Goal: Task Accomplishment & Management: Use online tool/utility

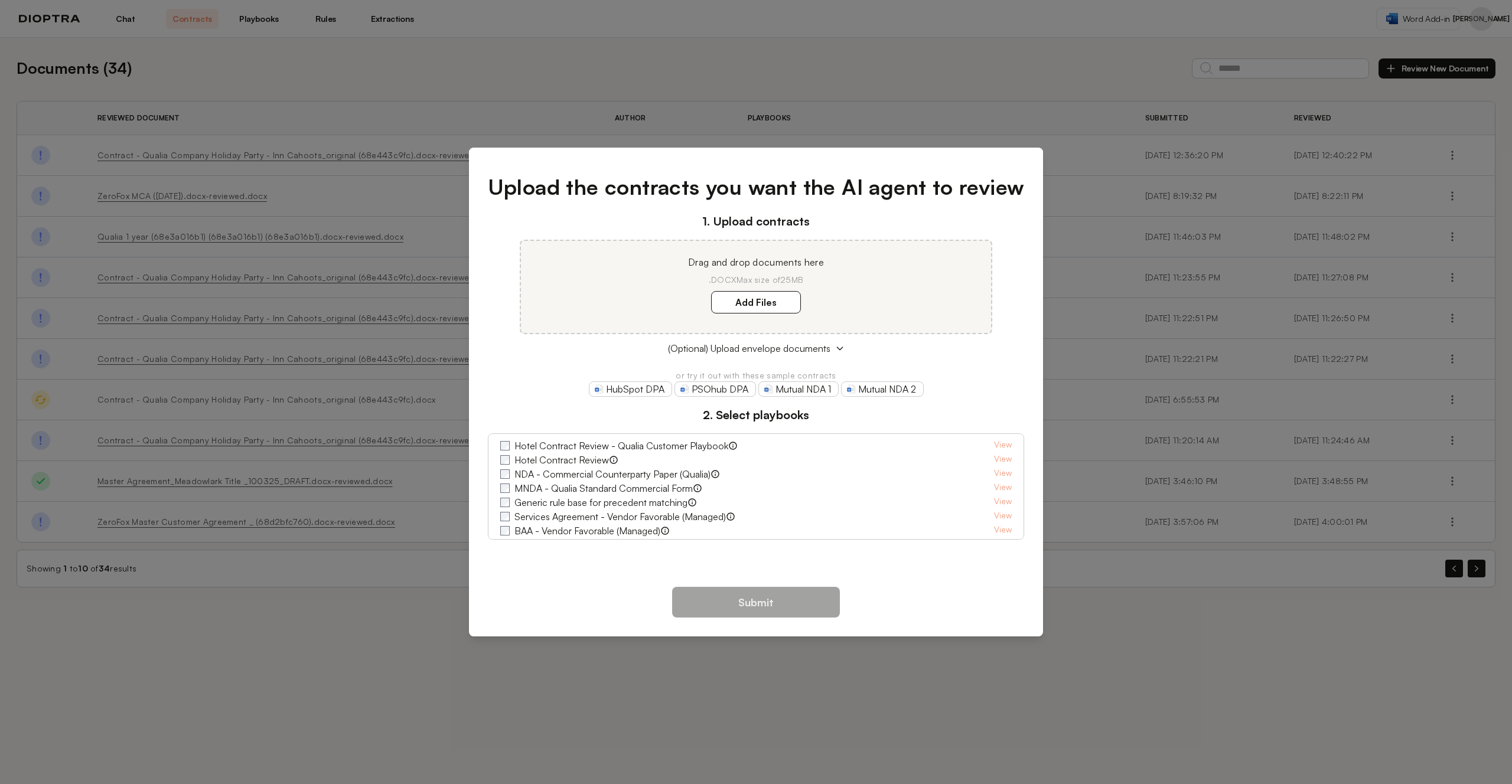
click at [991, 125] on div "Upload the contracts you want the AI agent to review 1. Upload contracts Drag a…" at bounding box center [756, 392] width 1512 height 784
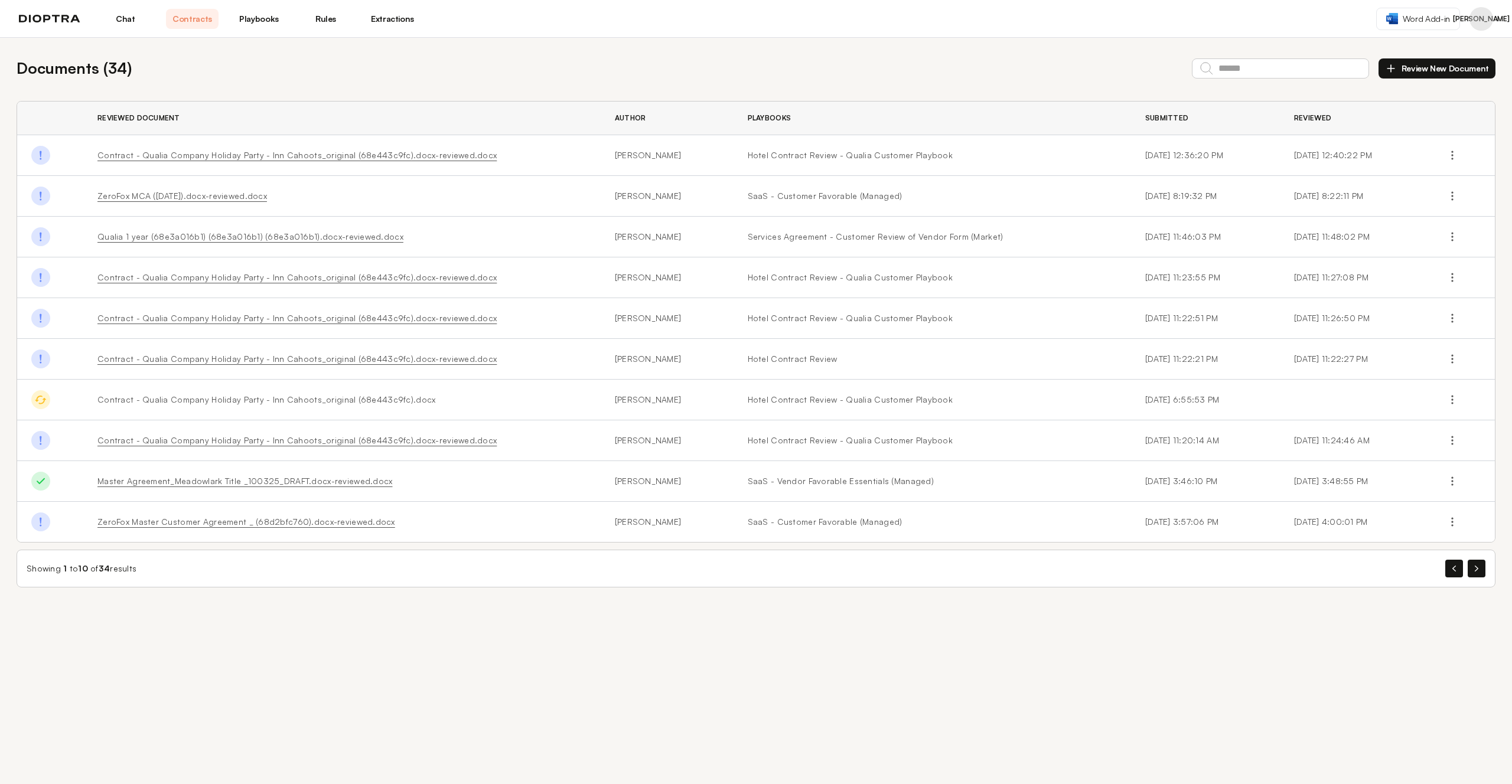
click at [845, 80] on div "Documents ( 34 ) Review New Document Reviewed Document Author Playbooks Submitt…" at bounding box center [756, 322] width 1512 height 569
click at [433, 92] on div "Documents ( 34 ) Review New Document Reviewed Document Author Playbooks Submitt…" at bounding box center [756, 322] width 1512 height 569
click at [772, 154] on link "Hotel Contract Review - Qualia Customer Playbook" at bounding box center [932, 155] width 369 height 12
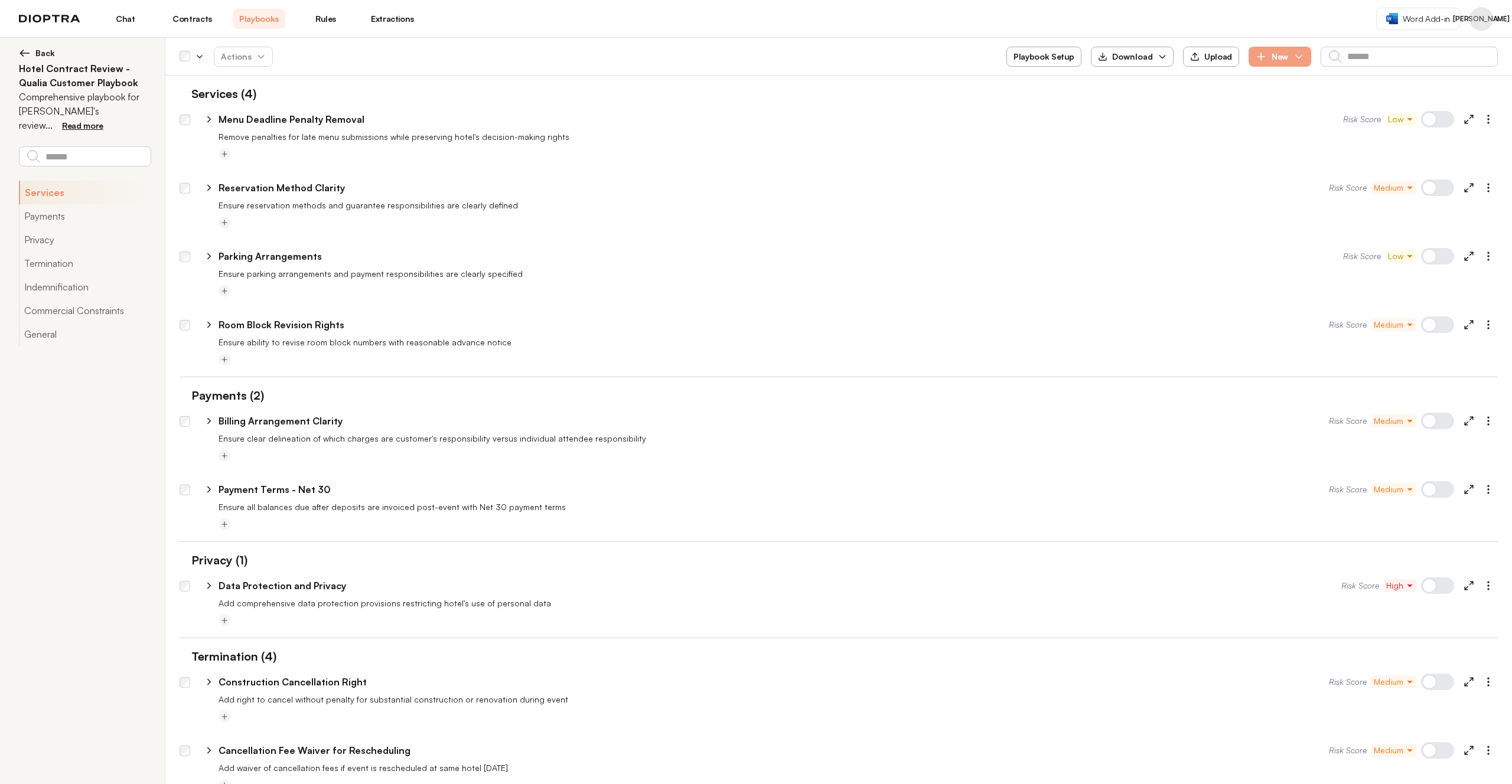
click at [787, 25] on header "Chat Contracts Playbooks Rules Extractions Word Add-in JA" at bounding box center [756, 18] width 1512 height 38
click at [41, 50] on span "Back" at bounding box center [45, 53] width 19 height 12
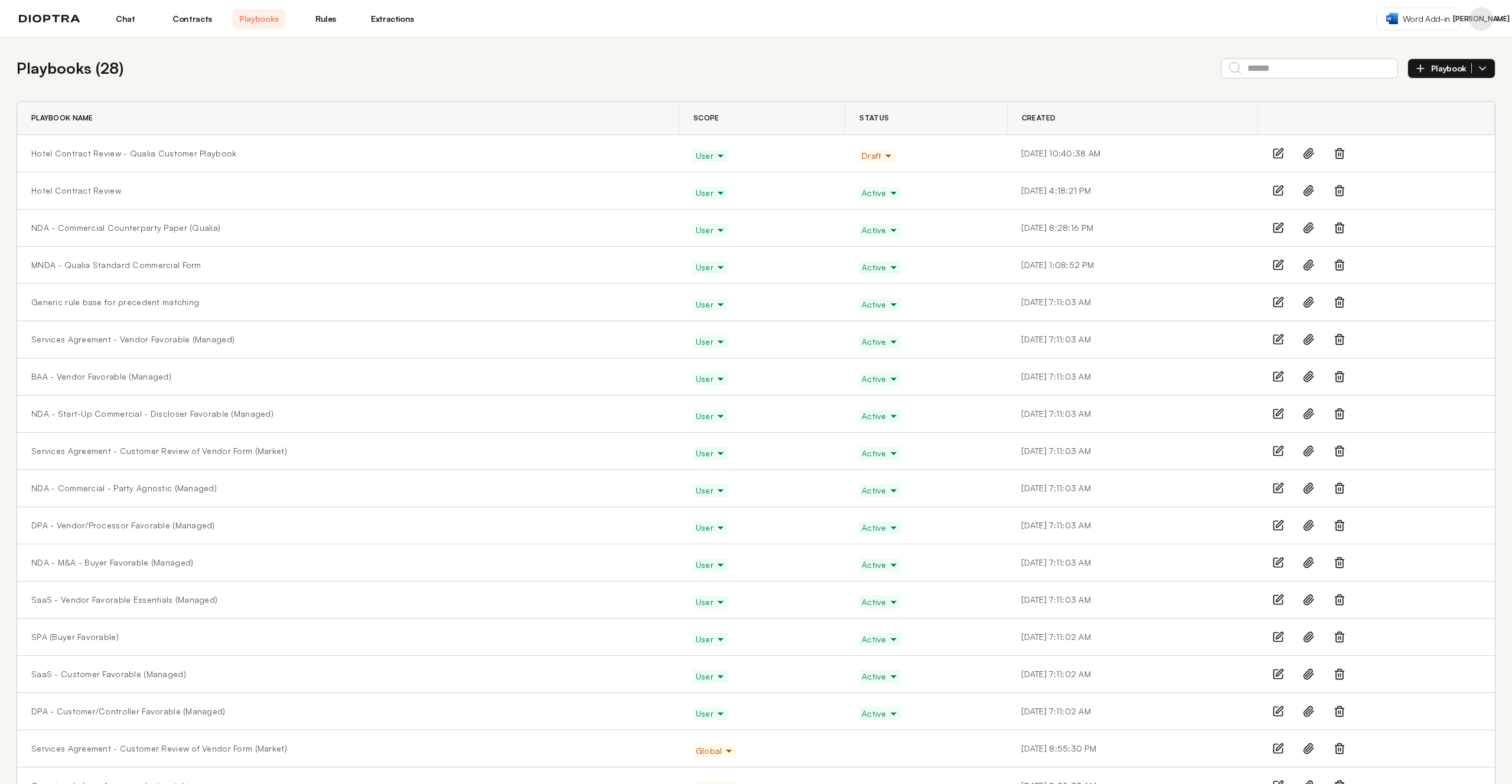
click at [206, 21] on link "Contracts" at bounding box center [192, 18] width 53 height 20
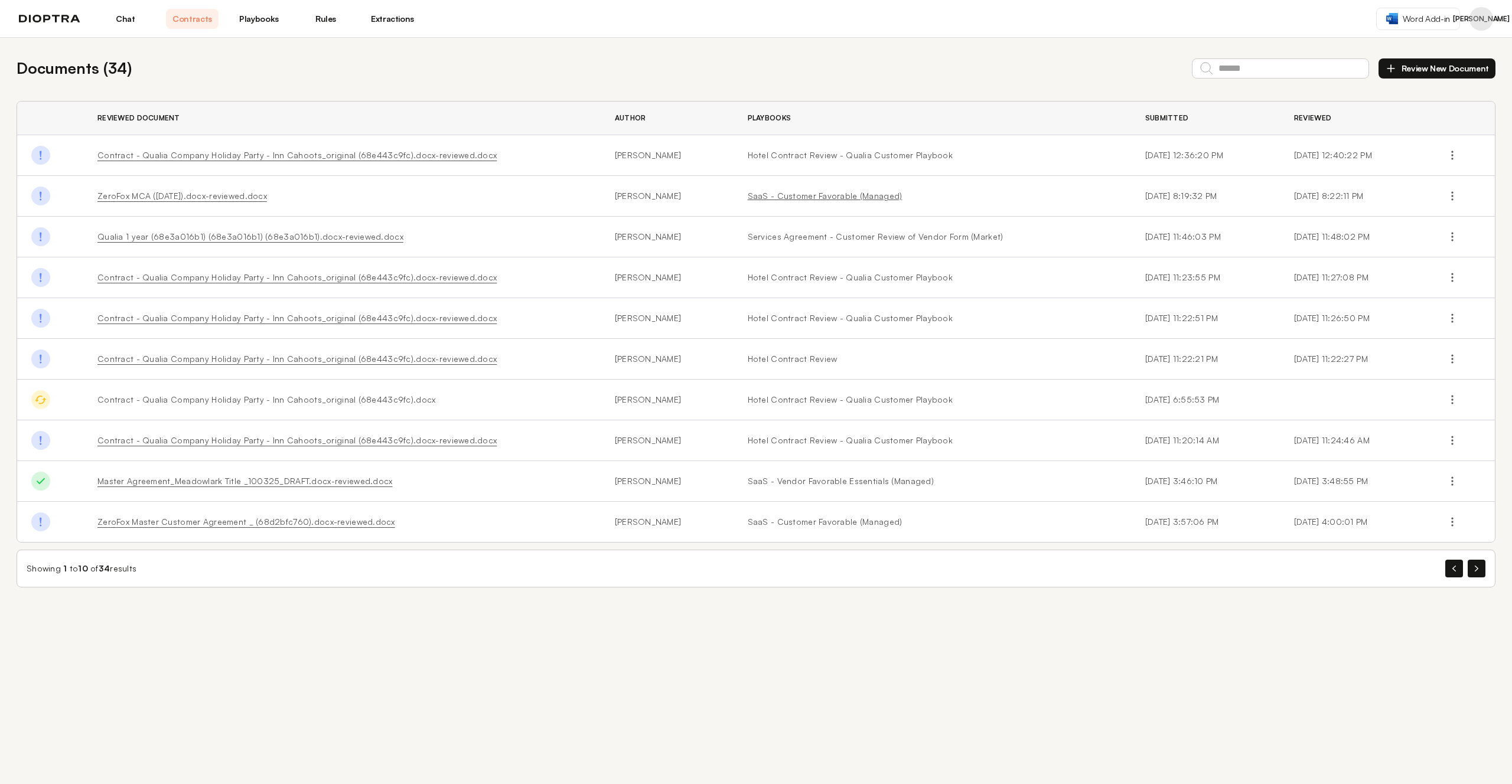
click at [837, 198] on link "SaaS - Customer Favorable (Managed)" at bounding box center [932, 195] width 369 height 12
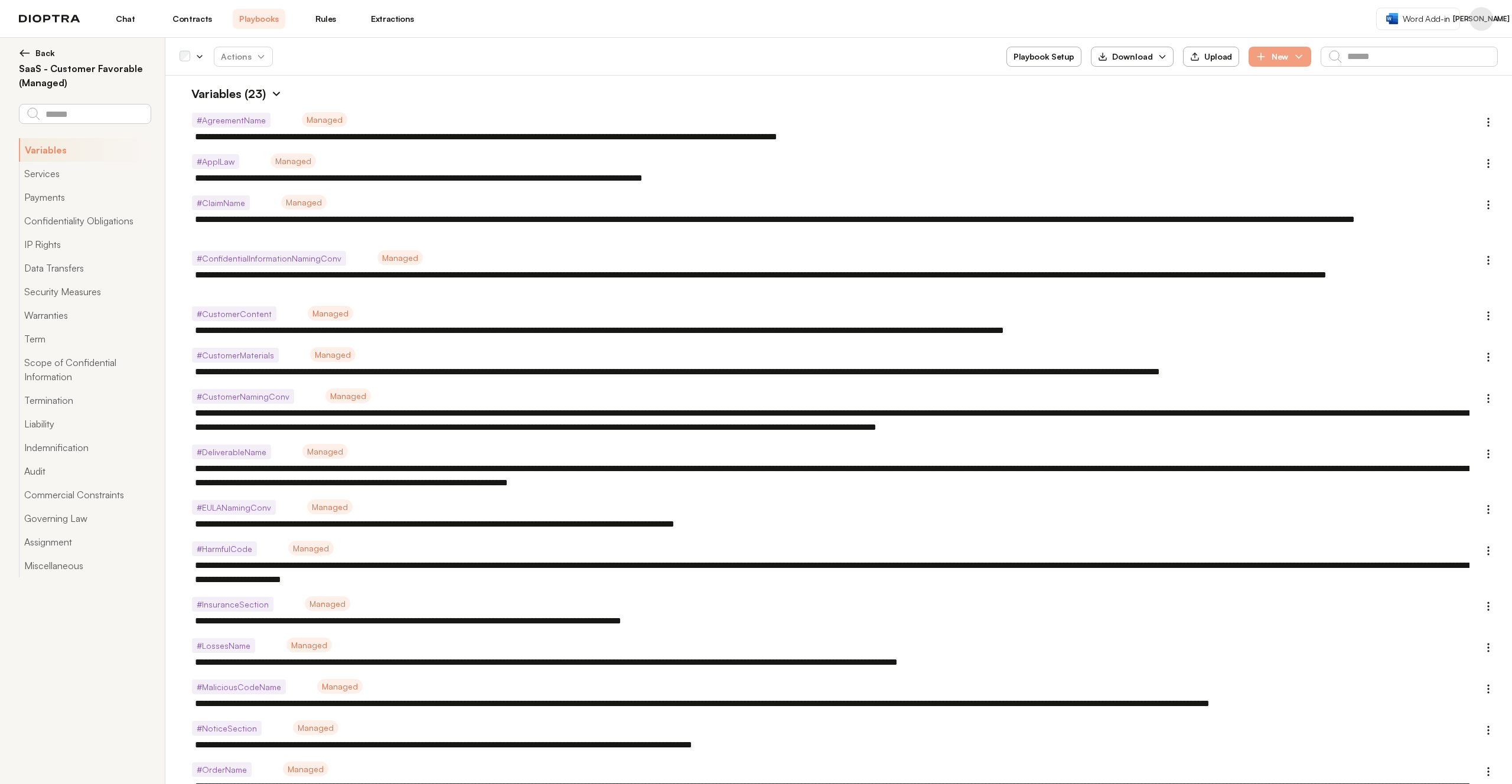
click at [25, 52] on img at bounding box center [25, 53] width 12 height 12
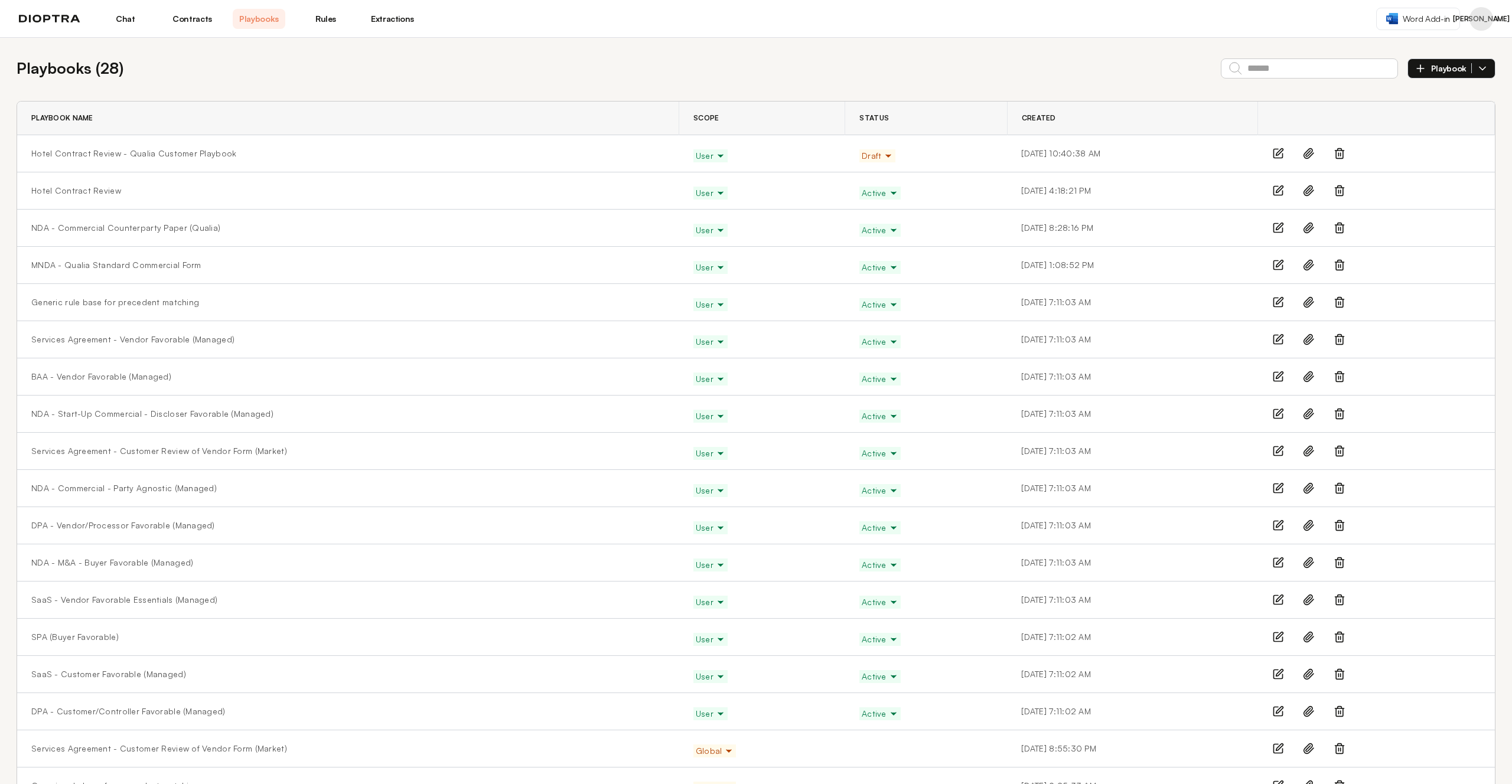
click at [183, 16] on link "Contracts" at bounding box center [192, 18] width 53 height 20
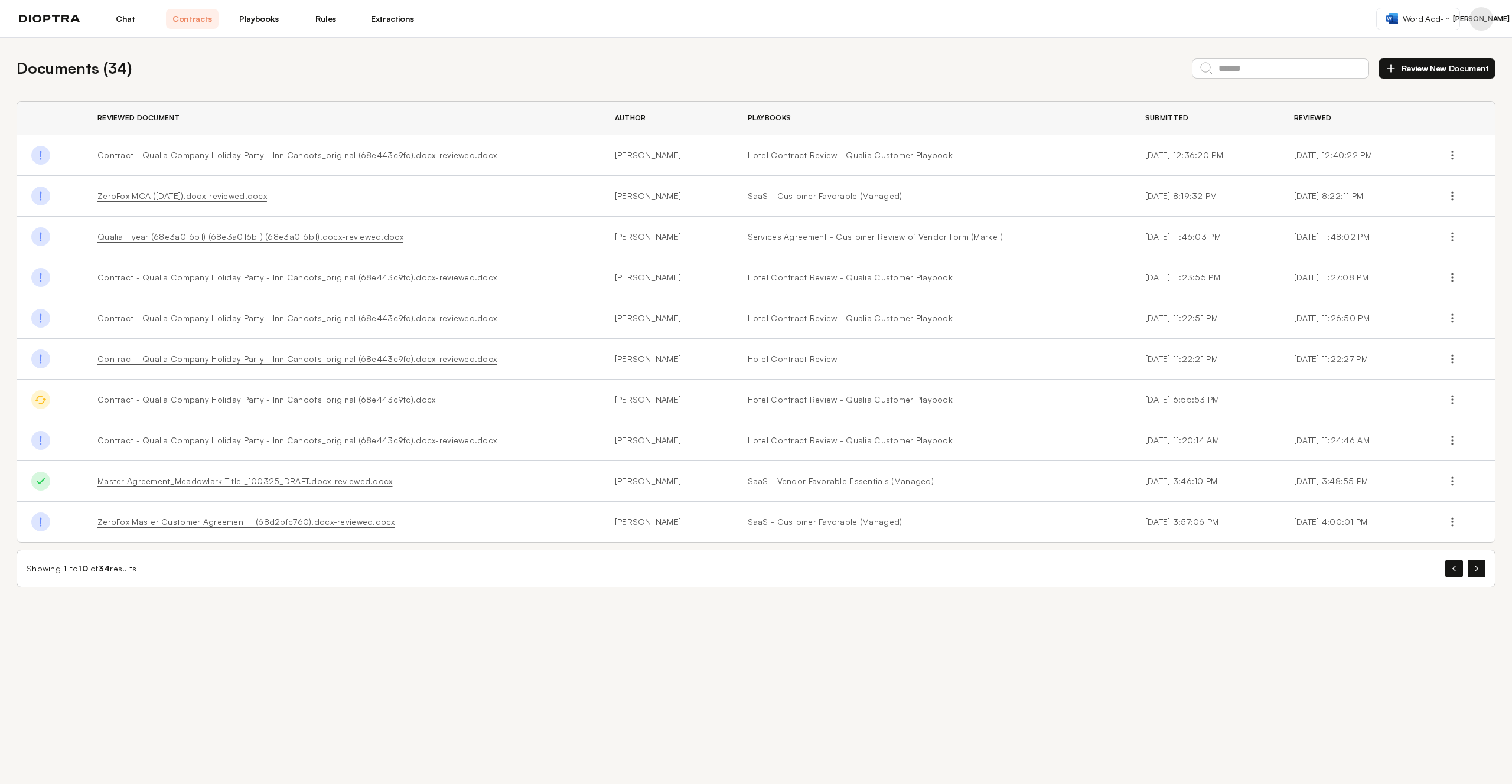
click at [747, 198] on link "SaaS - Customer Favorable (Managed)" at bounding box center [932, 195] width 369 height 12
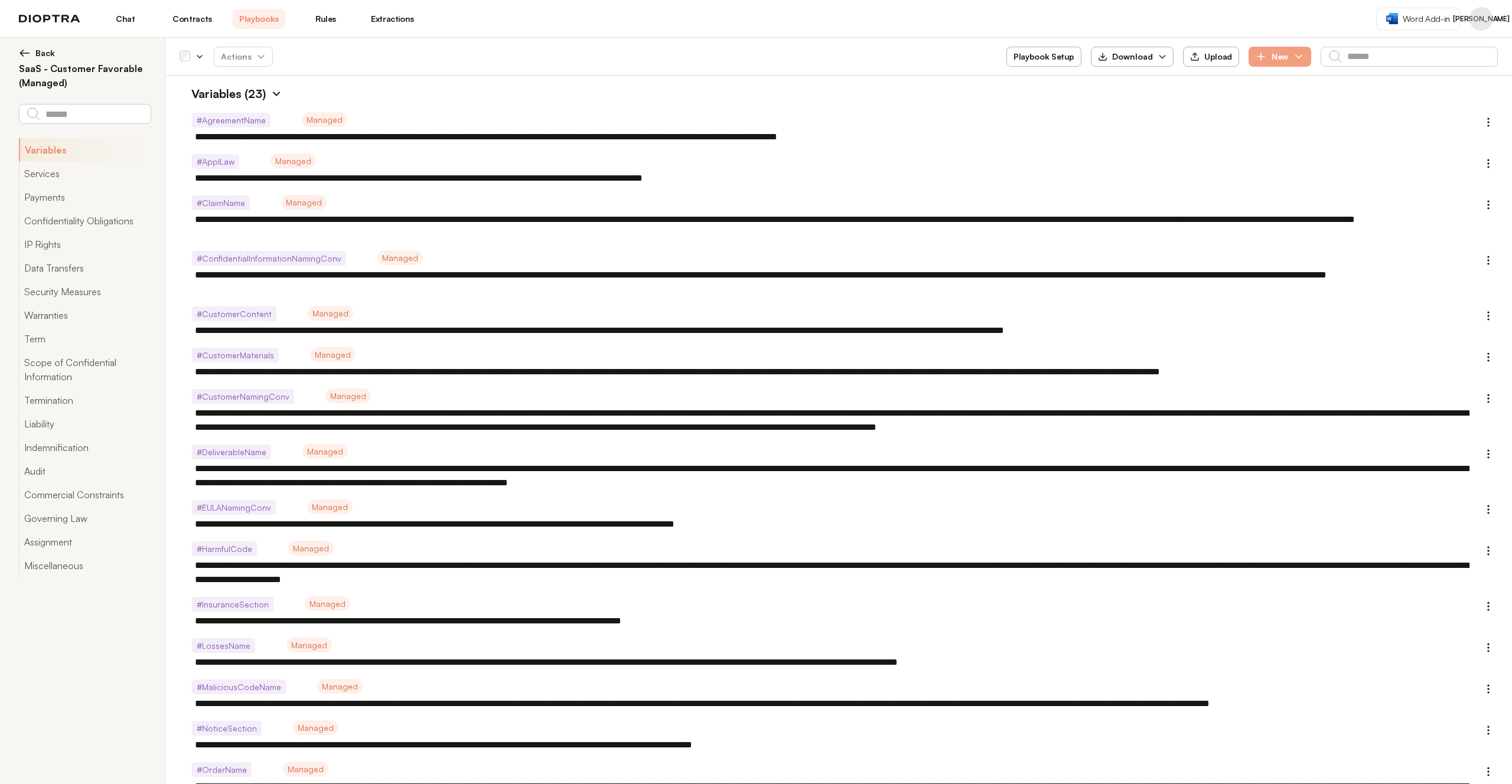
click at [1159, 53] on icon "button" at bounding box center [1162, 56] width 9 height 9
click at [1144, 101] on button "As JSON" at bounding box center [1133, 107] width 68 height 21
click at [841, 19] on header "Chat Contracts Playbooks Rules Extractions Word Add-in JA" at bounding box center [756, 18] width 1512 height 38
type textarea "*"
